Goal: Task Accomplishment & Management: Complete application form

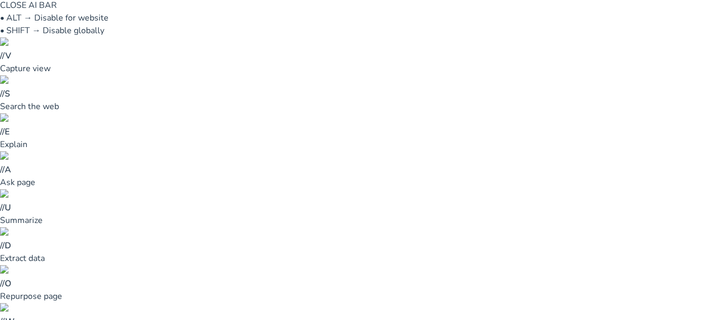
scroll to position [21, 0]
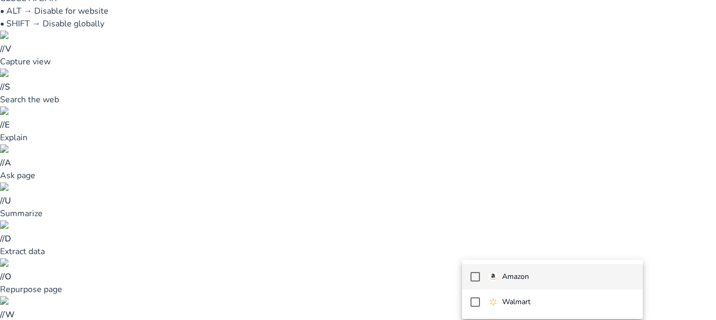
click at [544, 269] on mat-option "Amazon" at bounding box center [552, 276] width 181 height 25
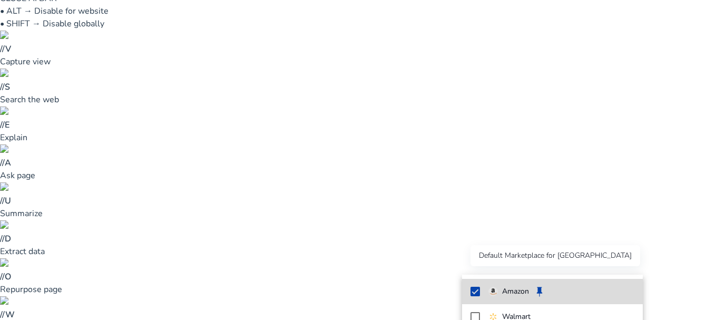
scroll to position [9, 0]
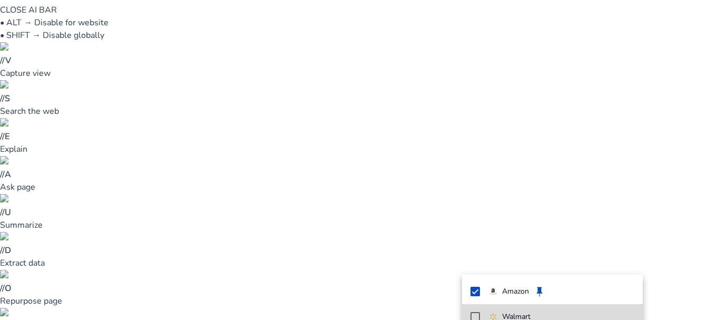
click at [515, 310] on mat-option "Walmart" at bounding box center [552, 316] width 181 height 25
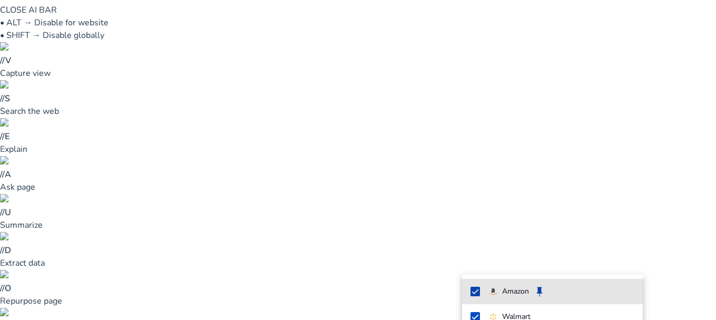
drag, startPoint x: 559, startPoint y: 299, endPoint x: 603, endPoint y: 205, distance: 103.9
click at [564, 211] on div "Amazon keep Walmart" at bounding box center [358, 160] width 716 height 320
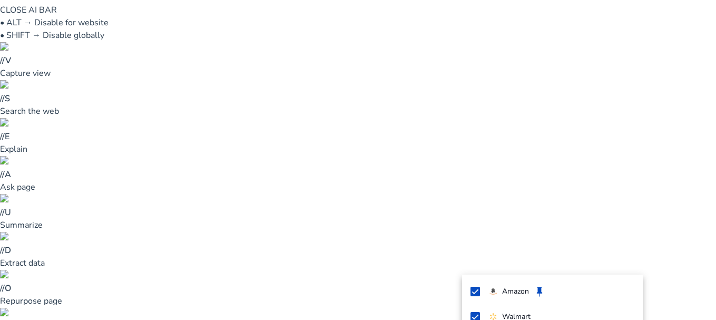
click at [628, 257] on div at bounding box center [358, 160] width 716 height 320
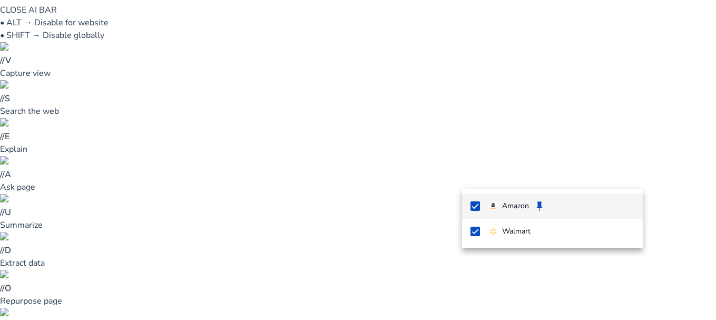
click at [668, 167] on div at bounding box center [358, 160] width 716 height 320
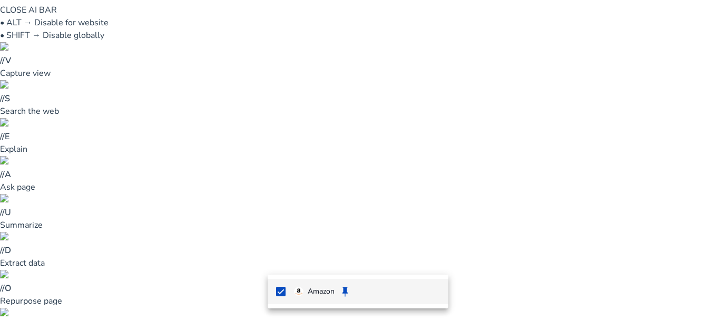
click at [436, 260] on div at bounding box center [358, 160] width 716 height 320
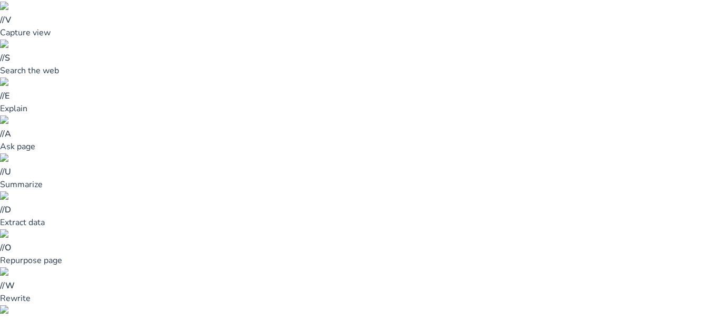
scroll to position [71, 0]
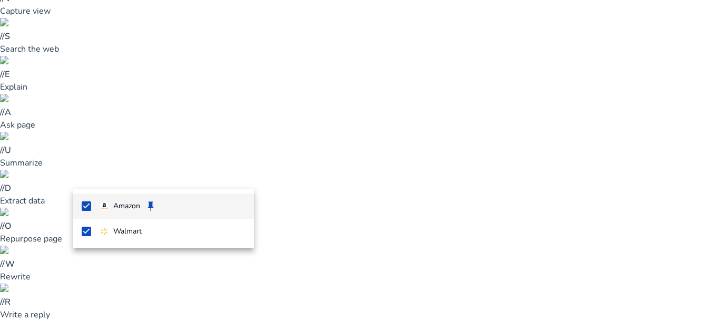
click at [236, 257] on div at bounding box center [358, 160] width 716 height 320
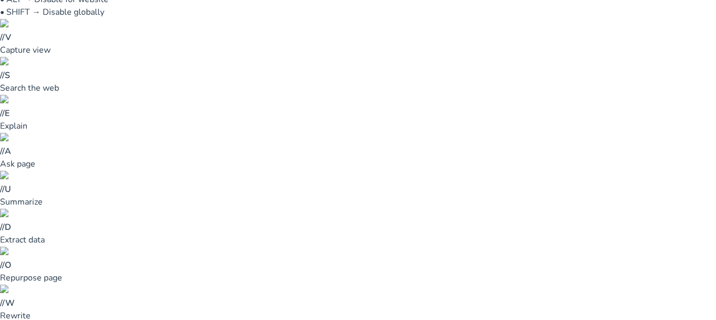
scroll to position [0, 0]
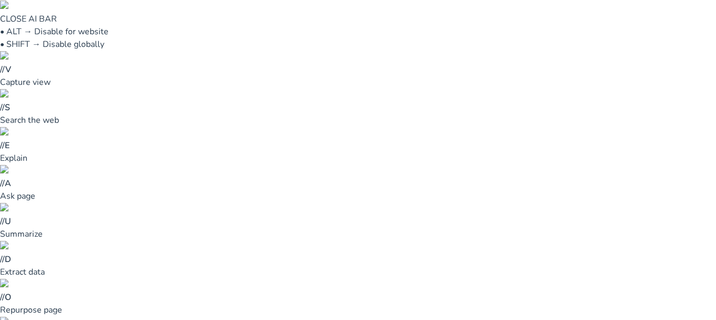
type input "*"
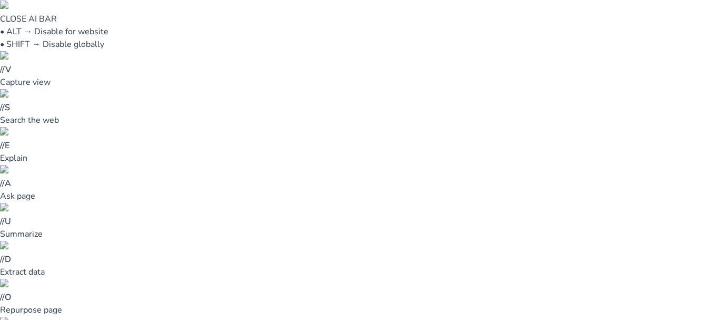
type input "*"
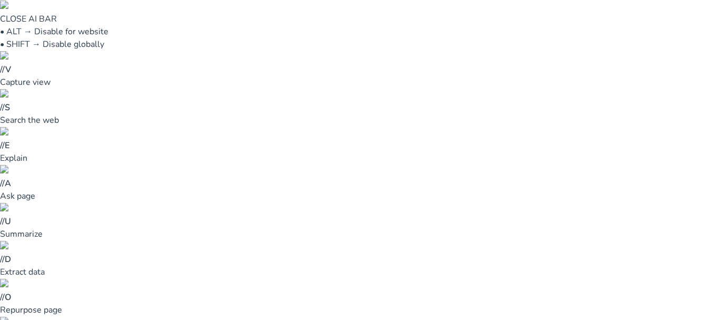
type input "*"
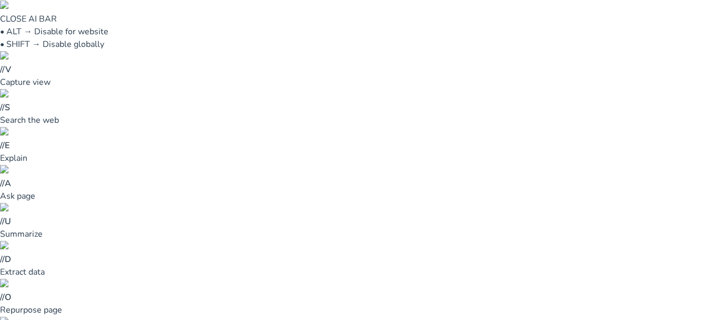
type input "*"
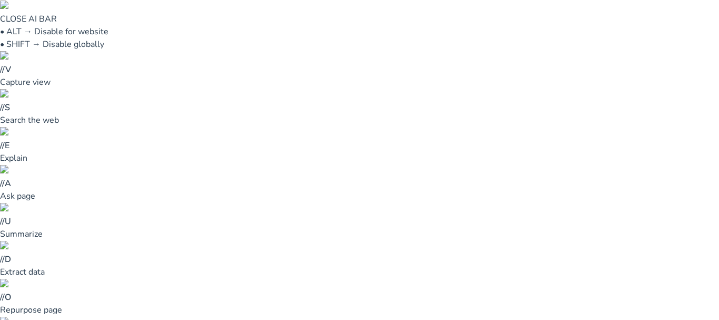
type input "*"
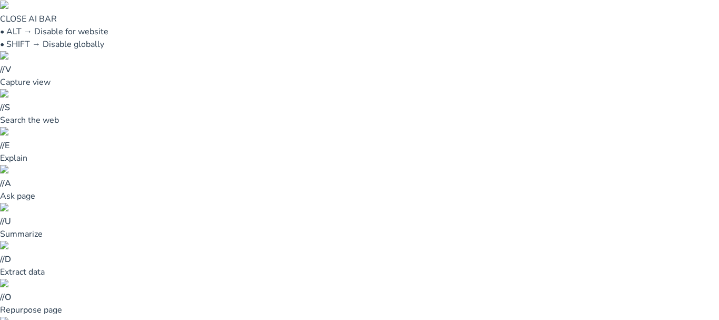
type input "*"
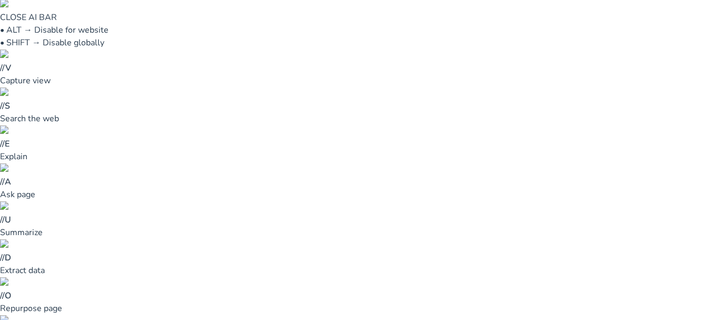
scroll to position [0, 0]
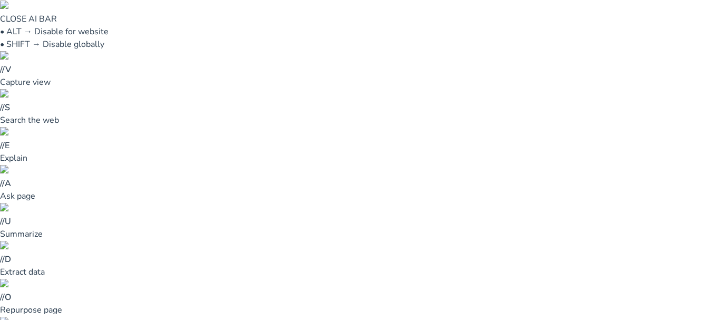
scroll to position [1, 0]
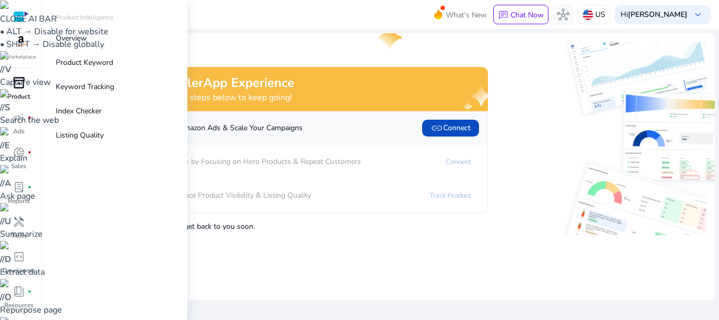
click at [17, 93] on p "Product" at bounding box center [18, 96] width 23 height 9
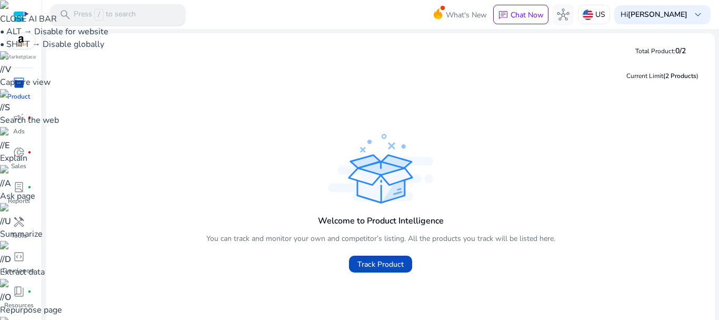
click at [111, 11] on p "Press / to search" at bounding box center [105, 15] width 62 height 12
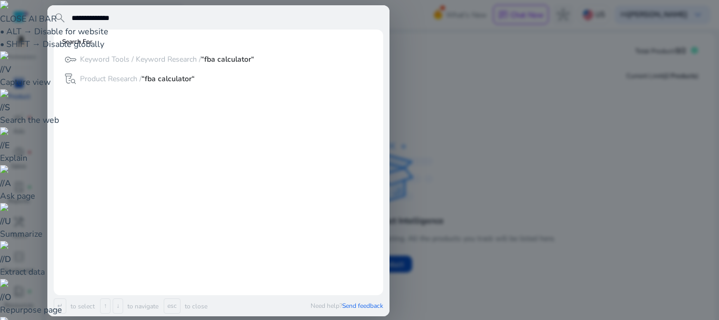
click at [181, 16] on input "**********" at bounding box center [227, 18] width 313 height 13
type input "**********"
click at [61, 14] on span "search" at bounding box center [60, 18] width 13 height 13
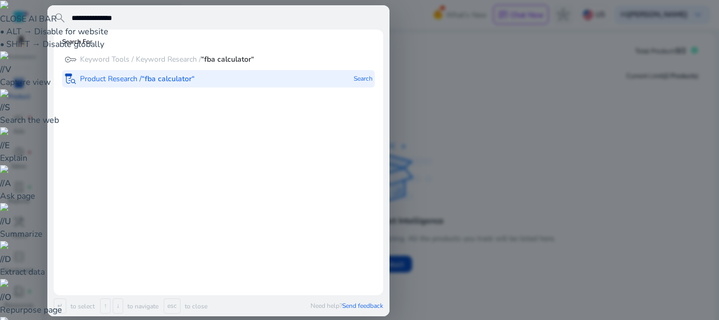
click at [191, 78] on b "“fba calculator“" at bounding box center [168, 79] width 53 height 10
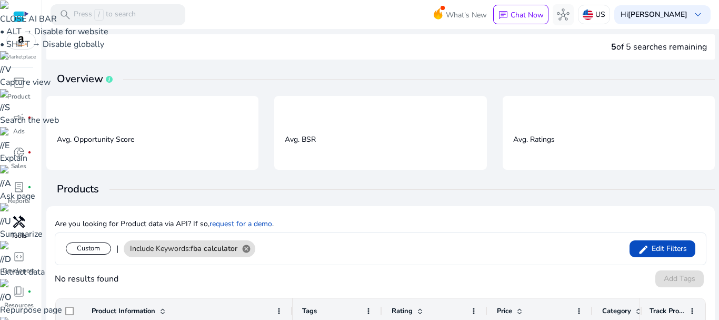
scroll to position [28, 0]
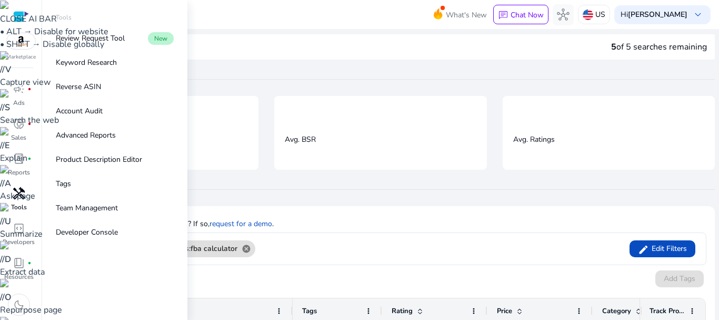
click at [12, 195] on div "handyman" at bounding box center [18, 193] width 29 height 17
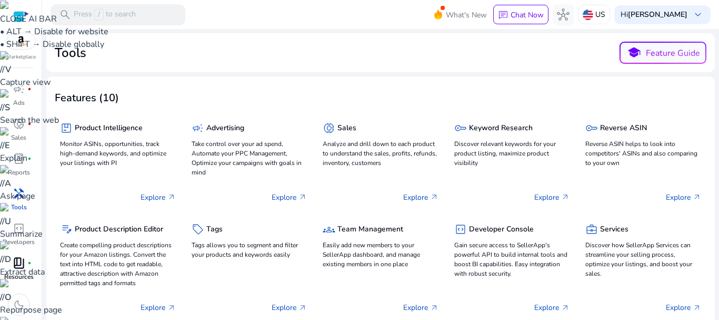
click at [25, 260] on span "book_4" at bounding box center [19, 262] width 13 height 13
